Goal: Transaction & Acquisition: Purchase product/service

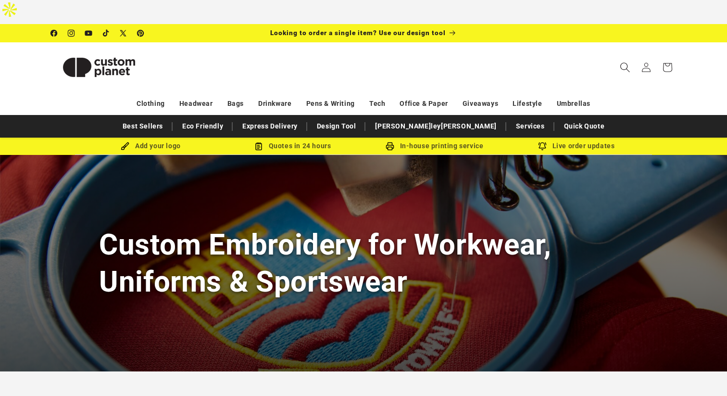
click at [623, 63] on icon "Search" at bounding box center [625, 68] width 10 height 10
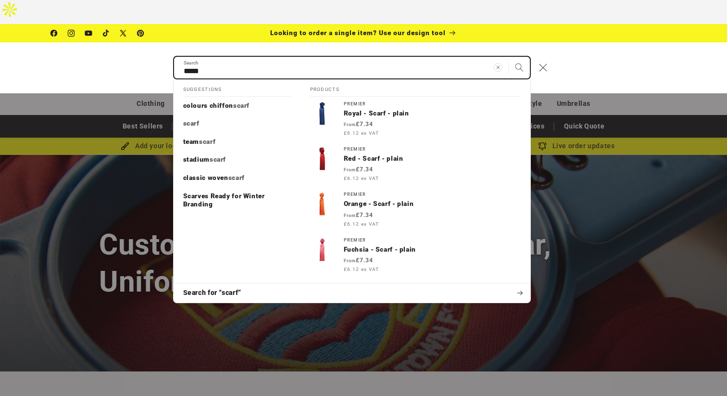
type input "*****"
click at [509, 57] on button "Search" at bounding box center [519, 67] width 21 height 21
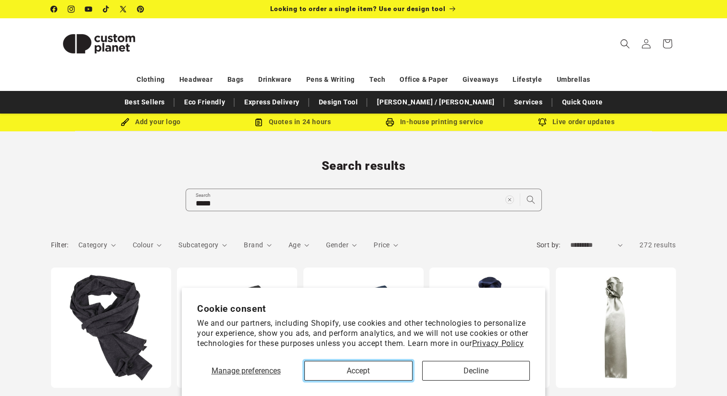
click at [391, 371] on button "Accept" at bounding box center [358, 371] width 108 height 20
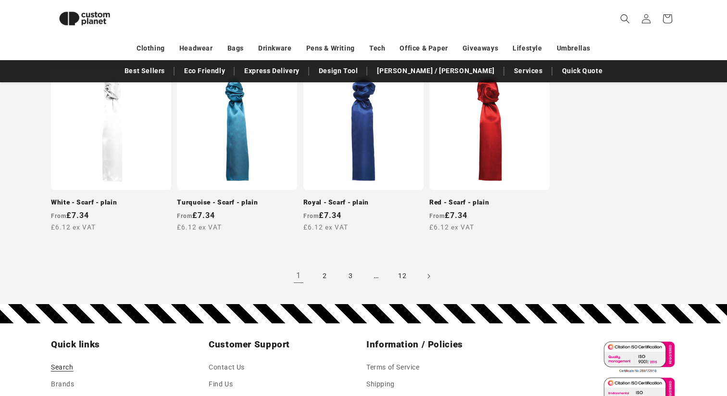
scroll to position [931, 0]
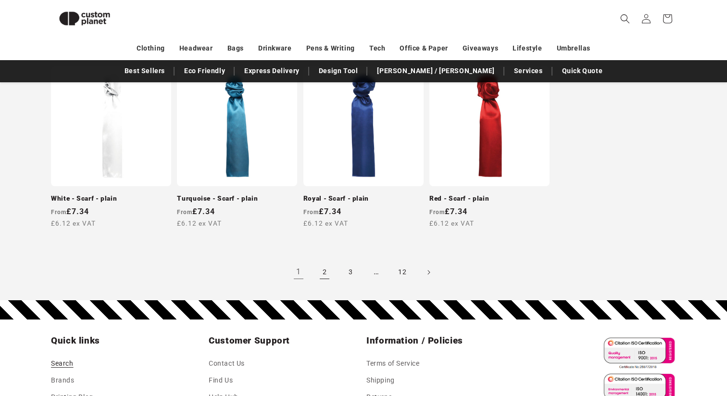
click at [323, 262] on link "2" at bounding box center [324, 272] width 21 height 21
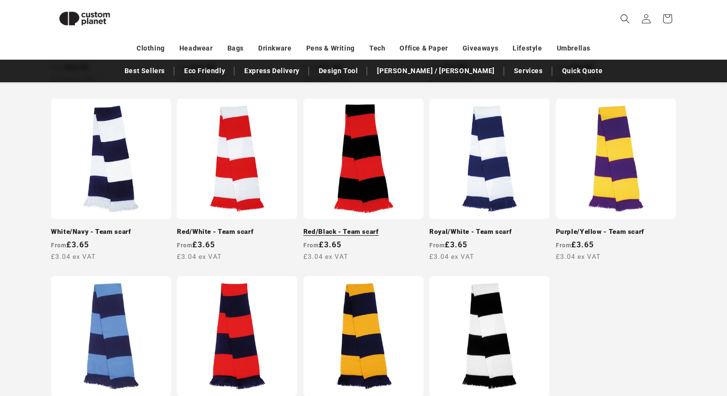
scroll to position [710, 0]
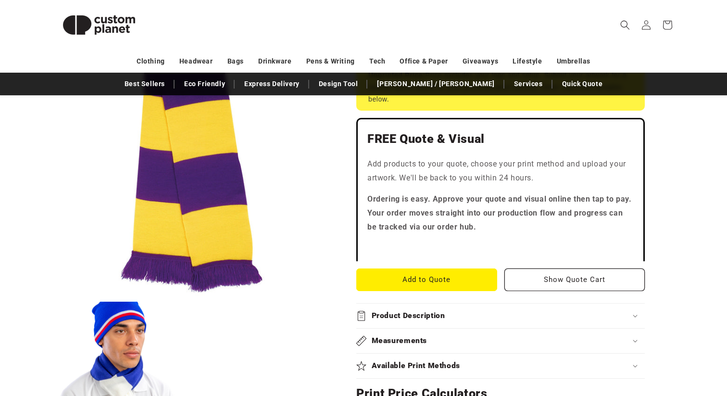
scroll to position [246, 0]
